Goal: Task Accomplishment & Management: Manage account settings

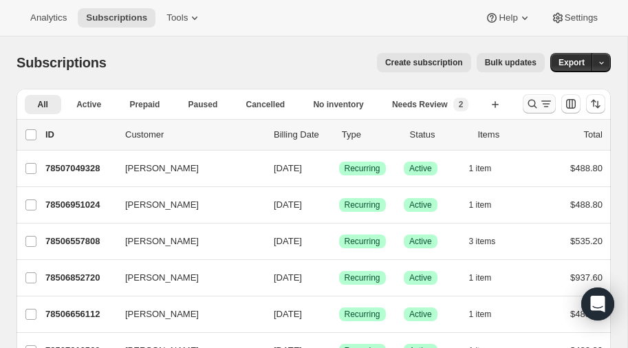
click at [526, 104] on icon "Search and filter results" at bounding box center [532, 104] width 14 height 14
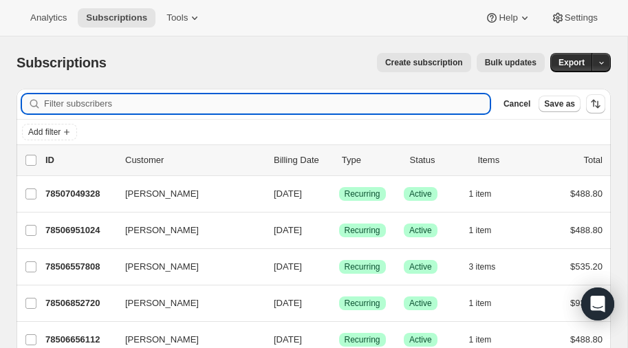
click at [141, 101] on input "Filter subscribers" at bounding box center [266, 103] width 445 height 19
type input "[PERSON_NAME]"
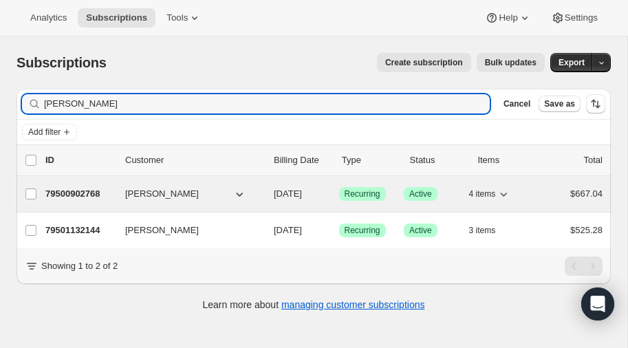
click at [73, 190] on p "79500902768" at bounding box center [79, 194] width 69 height 14
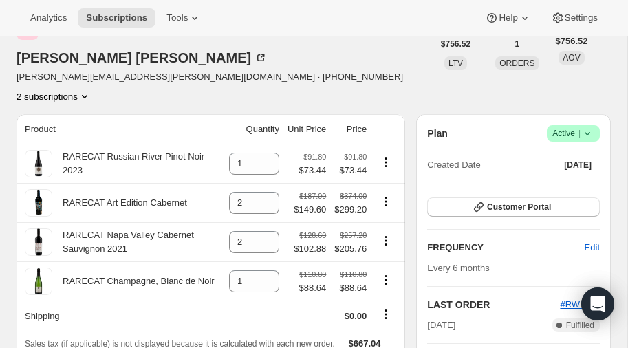
scroll to position [83, 0]
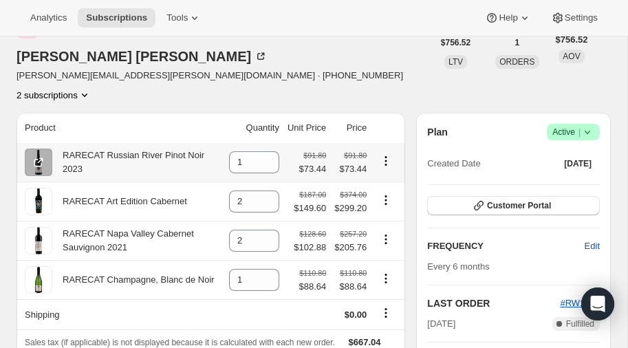
click at [385, 154] on icon "Product actions" at bounding box center [386, 161] width 14 height 14
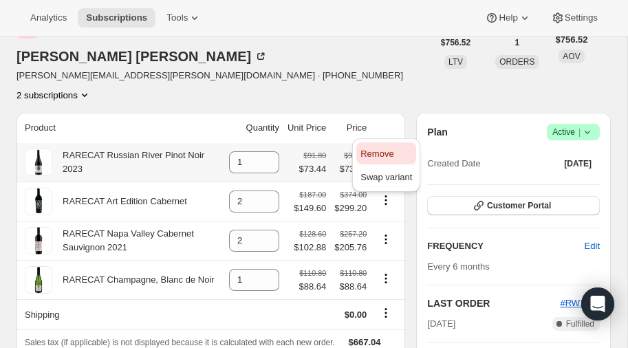
click at [382, 150] on span "Remove" at bounding box center [376, 153] width 33 height 10
type input "0"
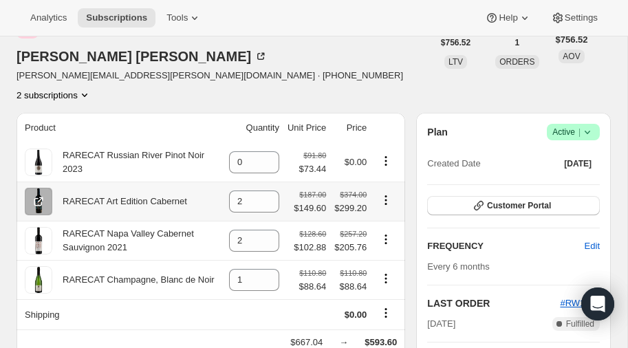
click at [387, 193] on icon "Product actions" at bounding box center [386, 200] width 14 height 14
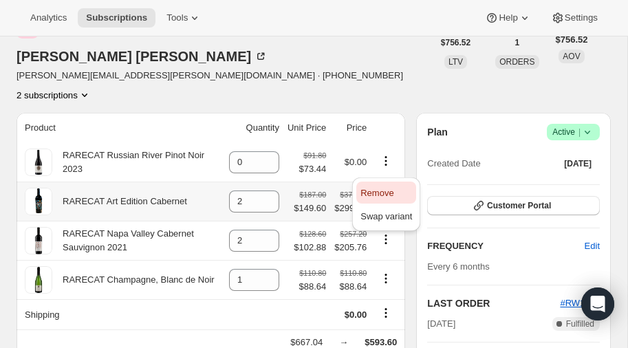
click at [384, 189] on span "Remove" at bounding box center [376, 193] width 33 height 10
type input "0"
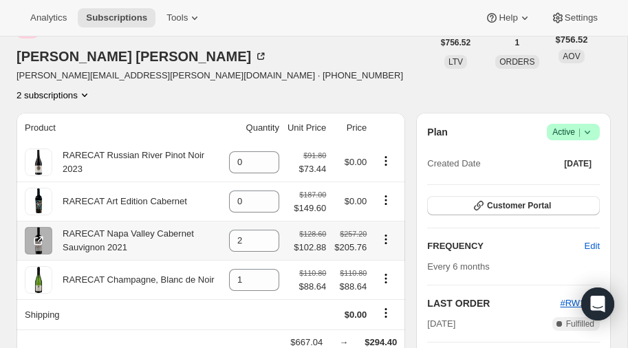
click at [386, 238] on icon "Product actions" at bounding box center [386, 239] width 2 height 2
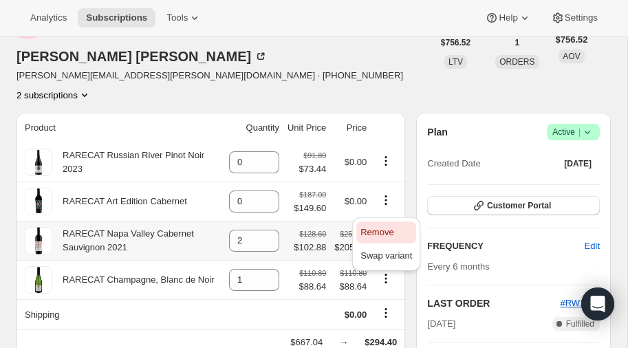
click at [384, 230] on span "Remove" at bounding box center [376, 232] width 33 height 10
type input "0"
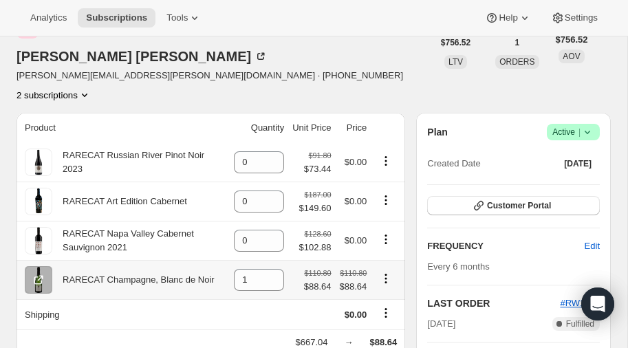
click at [386, 277] on icon "Product actions" at bounding box center [386, 278] width 2 height 2
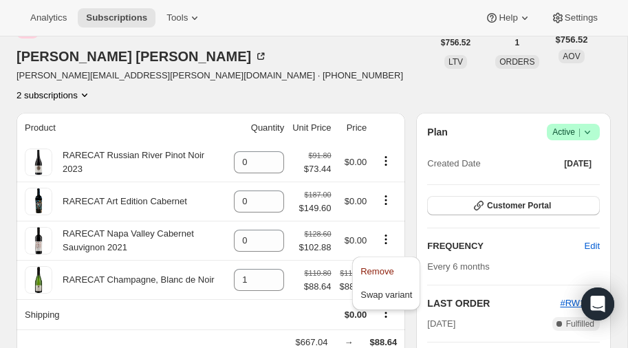
click at [91, 88] on icon "Product actions" at bounding box center [85, 95] width 14 height 14
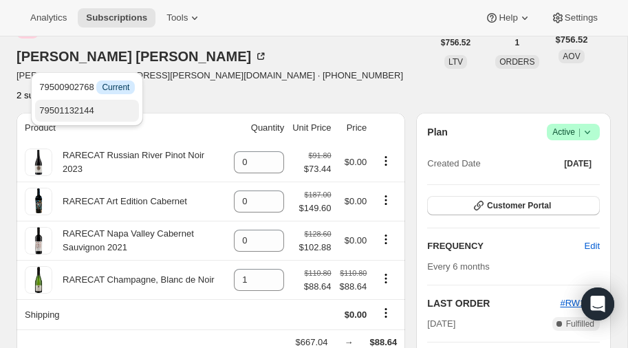
click at [86, 109] on span "79501132144" at bounding box center [66, 110] width 55 height 10
click at [244, 56] on div "[PERSON_NAME] [PERSON_NAME][EMAIL_ADDRESS][PERSON_NAME][DOMAIN_NAME] · [PHONE_N…" at bounding box center [224, 58] width 416 height 85
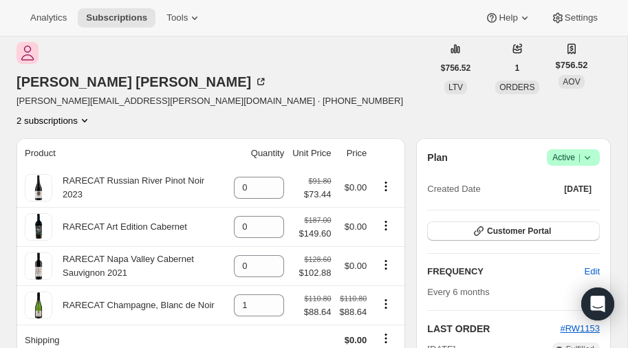
scroll to position [32, 0]
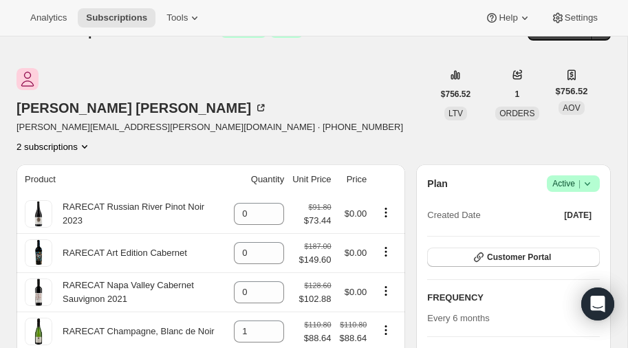
click at [91, 140] on icon "Product actions" at bounding box center [85, 147] width 14 height 14
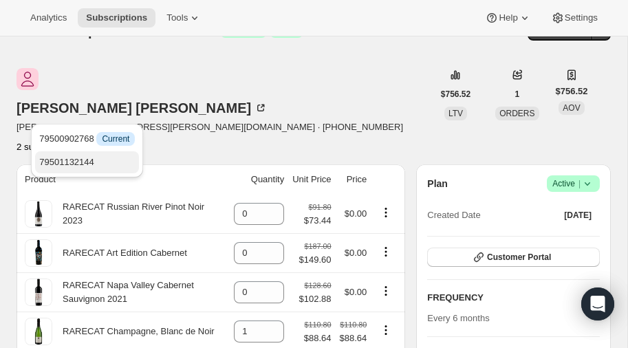
click at [89, 155] on span "79501132144" at bounding box center [87, 162] width 96 height 14
type input "1"
type input "2"
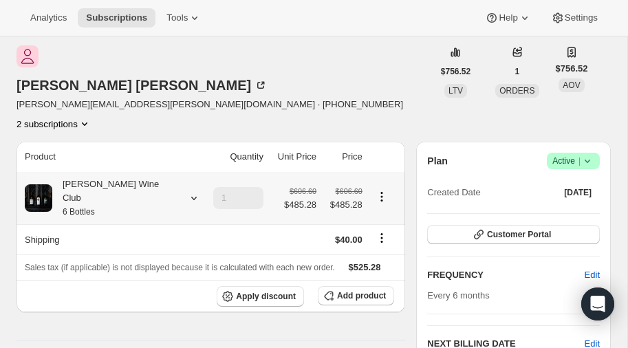
scroll to position [48, 0]
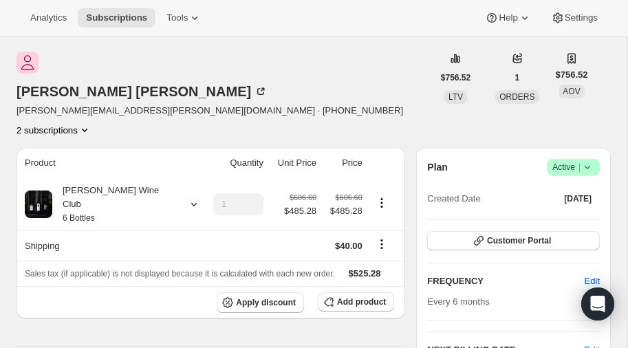
click at [91, 123] on icon "Product actions" at bounding box center [85, 130] width 14 height 14
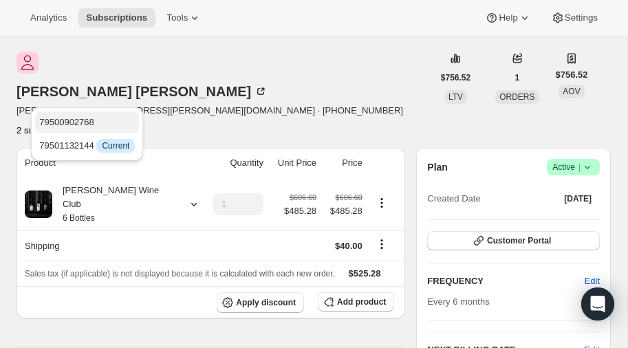
click at [89, 118] on span "79500902768" at bounding box center [66, 122] width 55 height 10
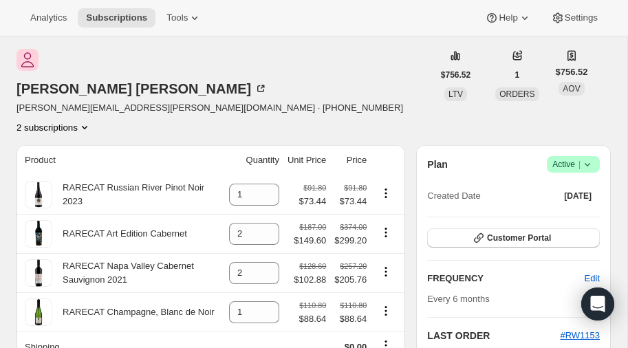
scroll to position [50, 0]
click at [584, 158] on icon at bounding box center [587, 165] width 14 height 14
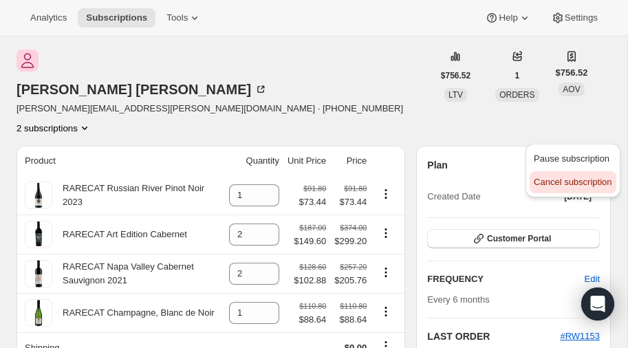
click at [560, 181] on span "Cancel subscription" at bounding box center [572, 182] width 78 height 10
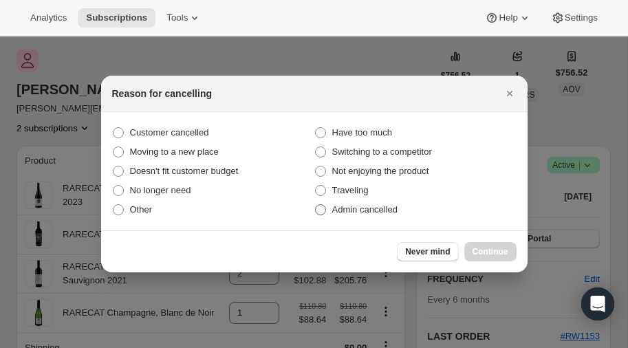
click at [323, 208] on span ":rnp:" at bounding box center [320, 209] width 11 height 11
click at [316, 205] on input "Admin cancelled" at bounding box center [315, 204] width 1 height 1
radio input "true"
click at [487, 249] on span "Continue" at bounding box center [490, 251] width 36 height 11
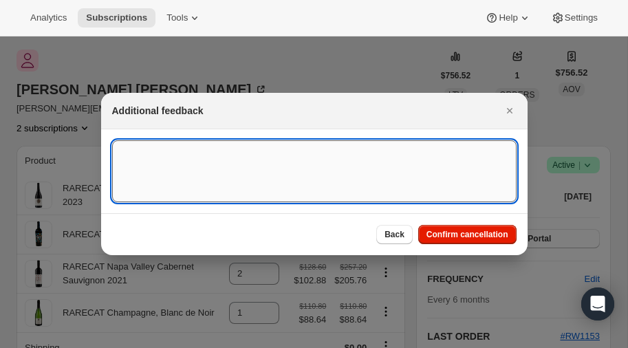
click at [229, 159] on textarea ":rnp:" at bounding box center [314, 171] width 404 height 62
type textarea "i"
type textarea "m"
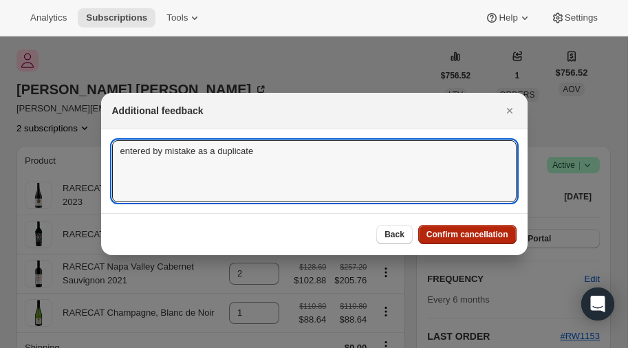
type textarea "entered by mistake as a duplicate"
click at [464, 233] on span "Confirm cancellation" at bounding box center [467, 234] width 82 height 11
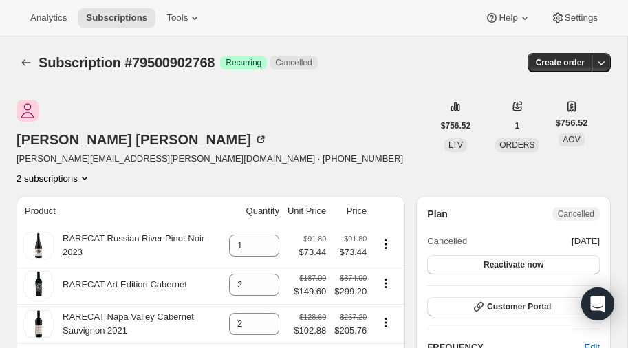
click at [91, 171] on icon "Product actions" at bounding box center [85, 178] width 14 height 14
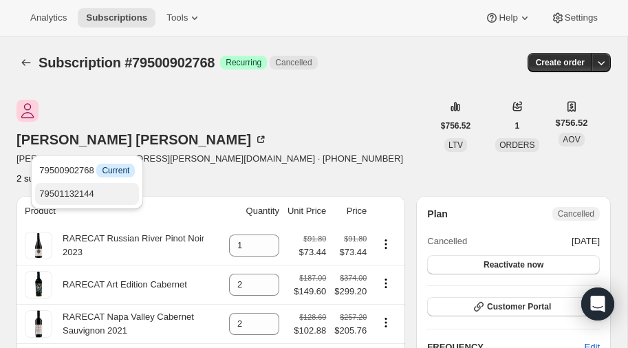
click at [70, 189] on span "79501132144" at bounding box center [66, 193] width 55 height 10
